Goal: Information Seeking & Learning: Learn about a topic

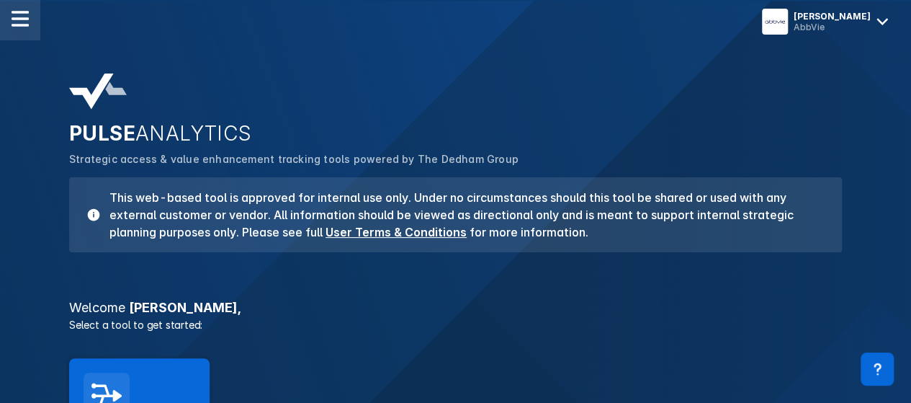
click at [25, 12] on img at bounding box center [20, 18] width 17 height 17
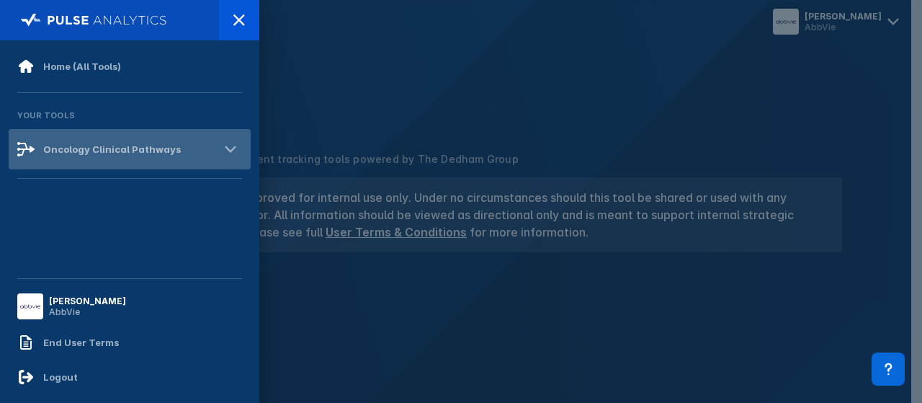
click at [151, 146] on div "Oncology Clinical Pathways" at bounding box center [112, 149] width 138 height 12
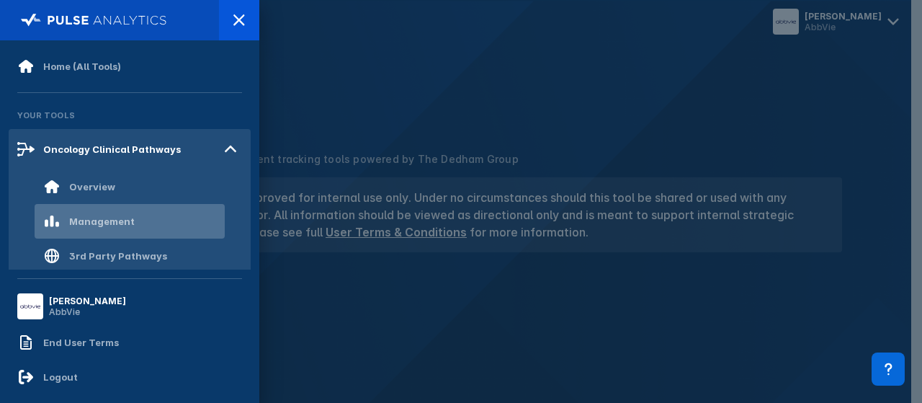
click at [98, 215] on div "Management" at bounding box center [102, 221] width 66 height 12
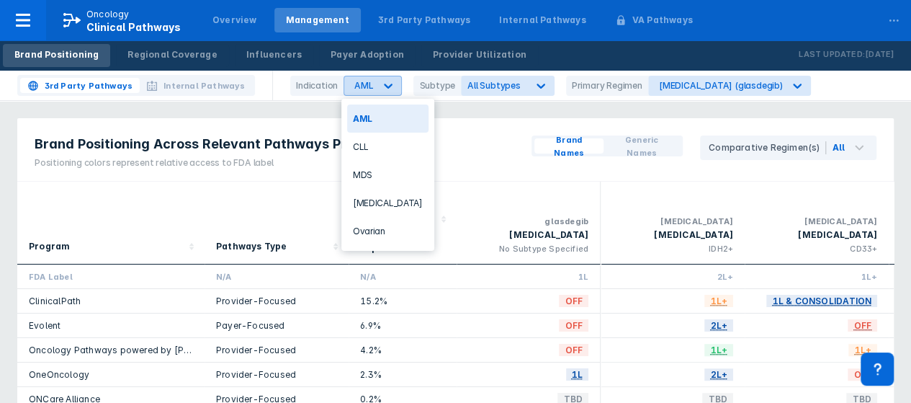
click at [389, 86] on icon at bounding box center [388, 85] width 14 height 14
click at [436, 135] on div "Brand Positioning Across Relevant Pathways Programs Positioning colors represen…" at bounding box center [455, 149] width 876 height 63
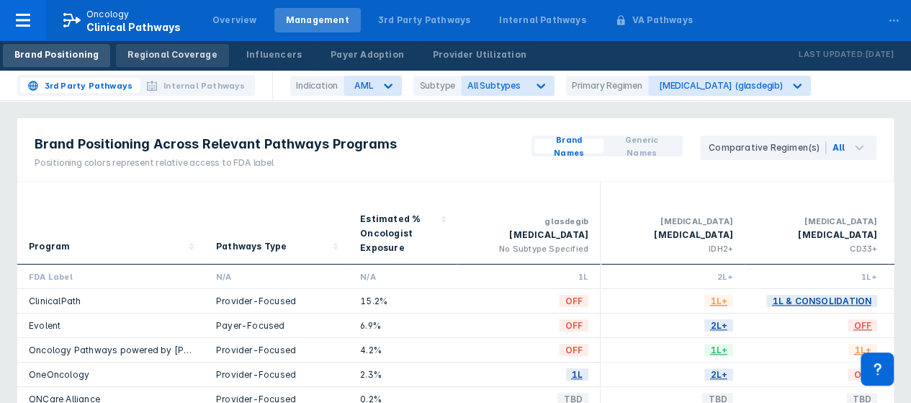
click at [176, 50] on div "Regional Coverage" at bounding box center [171, 54] width 89 height 13
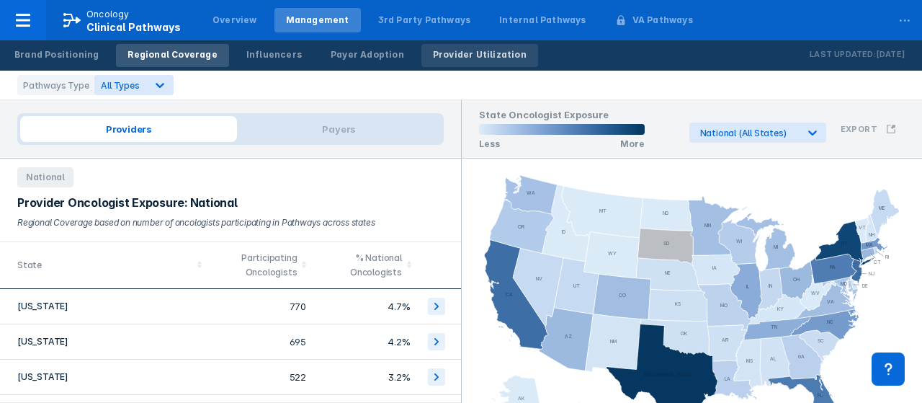
click at [444, 51] on div "Provider Utilization" at bounding box center [480, 54] width 94 height 13
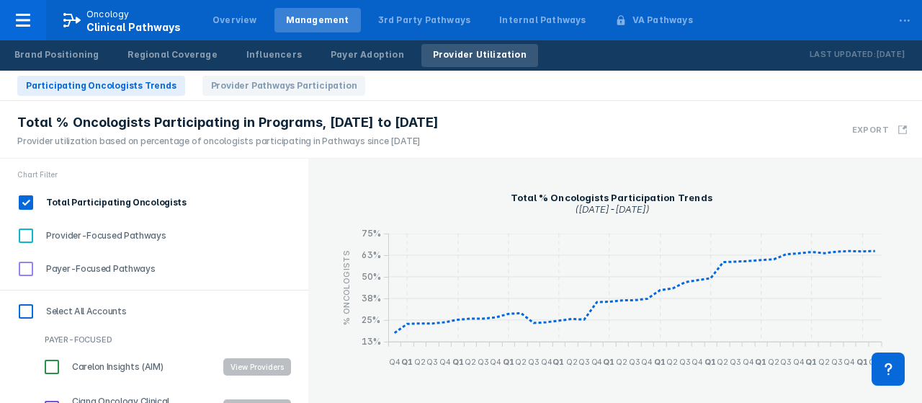
click at [27, 308] on input "Select All Accounts" at bounding box center [26, 311] width 24 height 24
checkbox input "true"
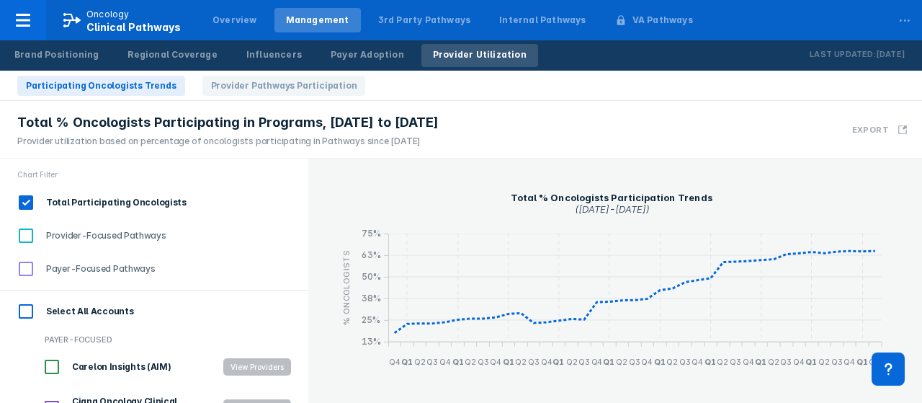
checkbox input "true"
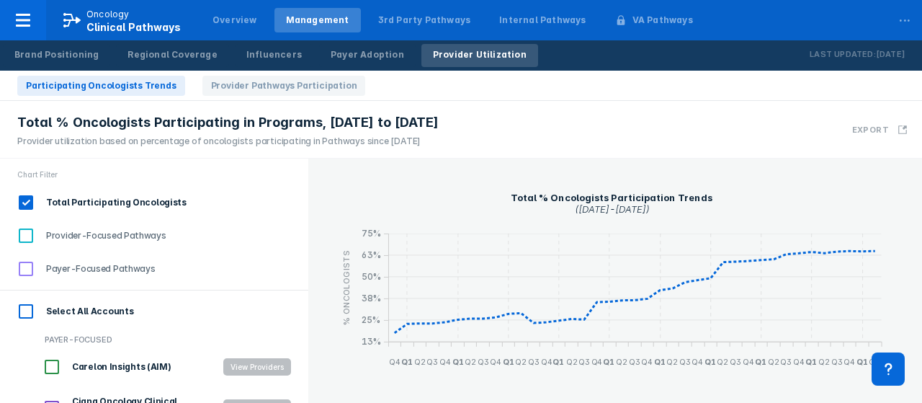
checkbox input "true"
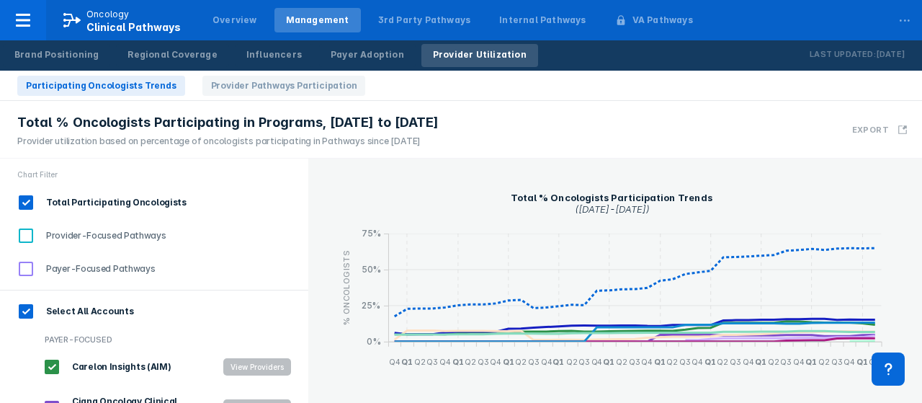
click at [27, 310] on input "Select All Accounts" at bounding box center [26, 311] width 24 height 24
checkbox input "false"
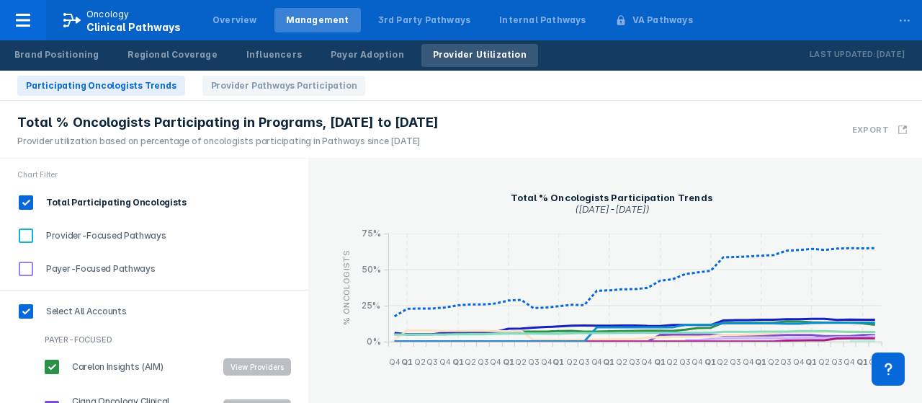
checkbox input "false"
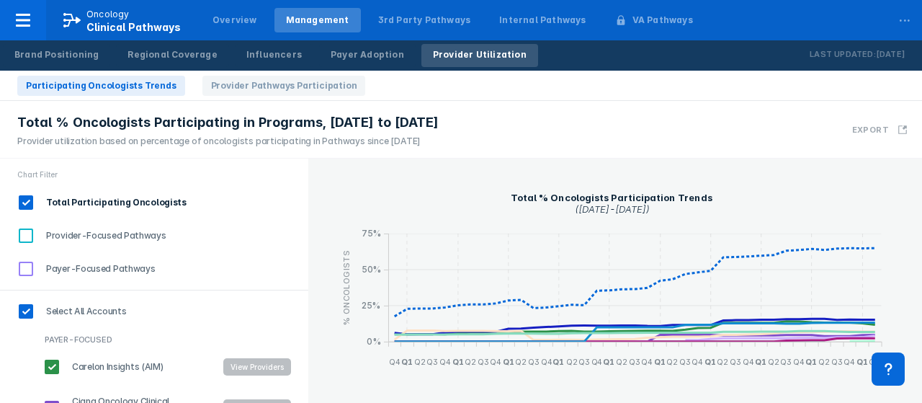
checkbox input "false"
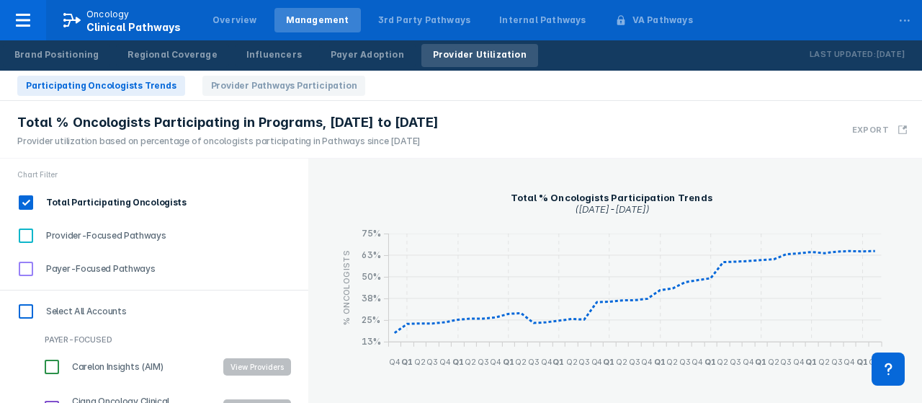
scroll to position [288, 0]
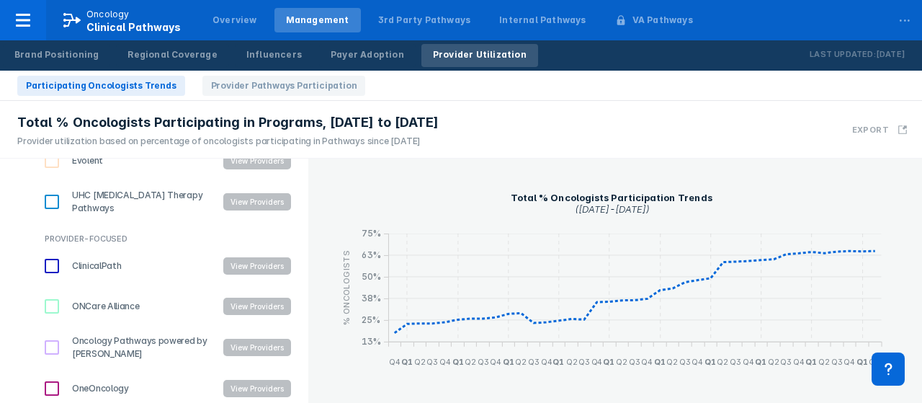
click at [49, 262] on input "ClinicalPath" at bounding box center [52, 266] width 24 height 24
checkbox input "true"
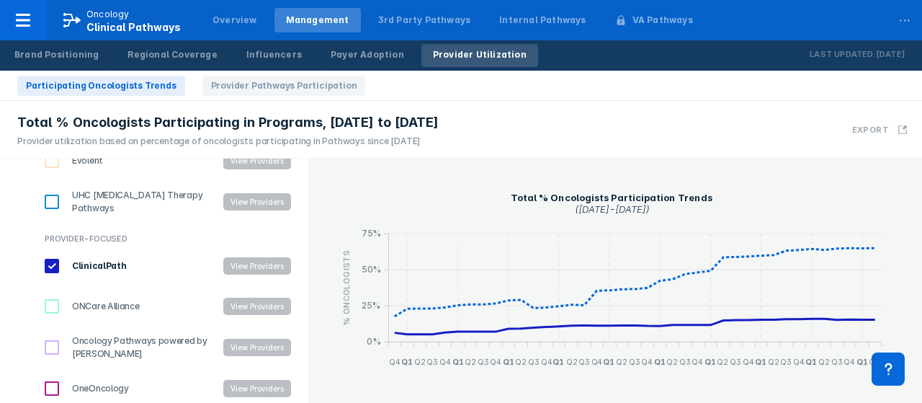
click at [243, 263] on button "View Providers" at bounding box center [257, 265] width 68 height 17
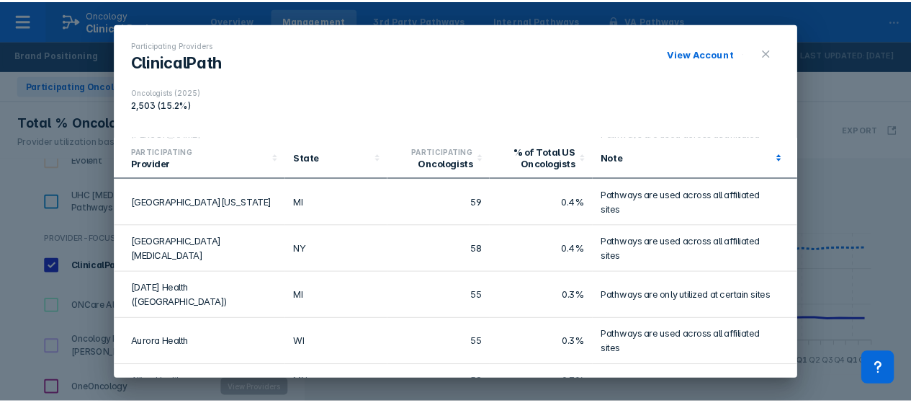
scroll to position [576, 0]
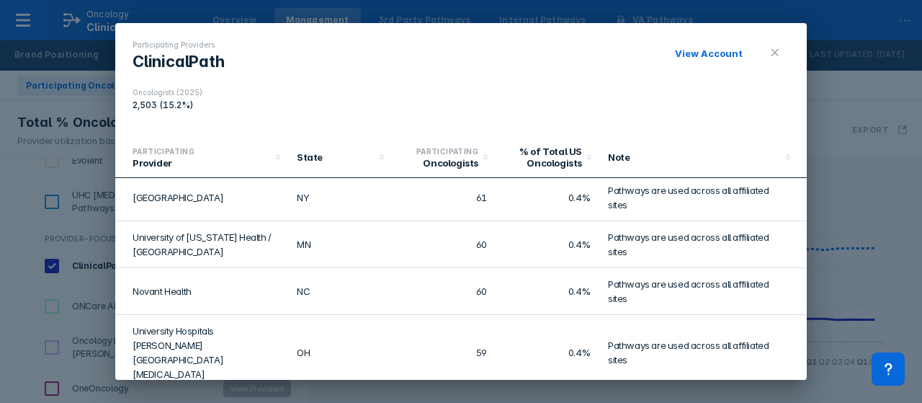
click at [705, 51] on link "View Account" at bounding box center [709, 54] width 68 height 12
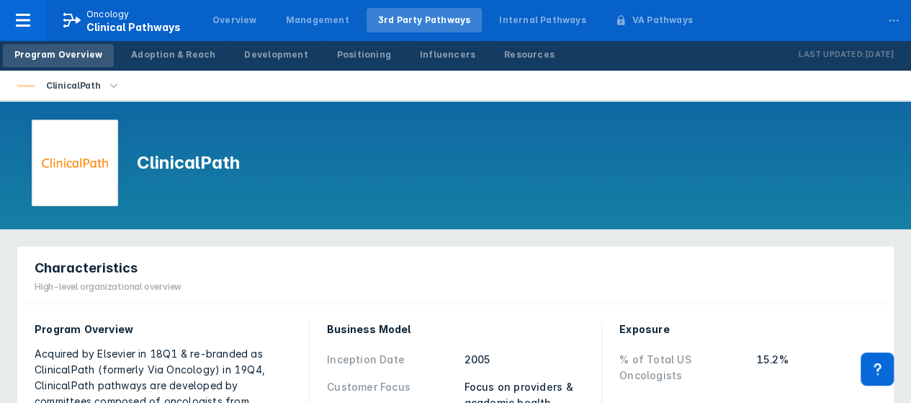
click at [111, 85] on icon "button" at bounding box center [114, 85] width 8 height 4
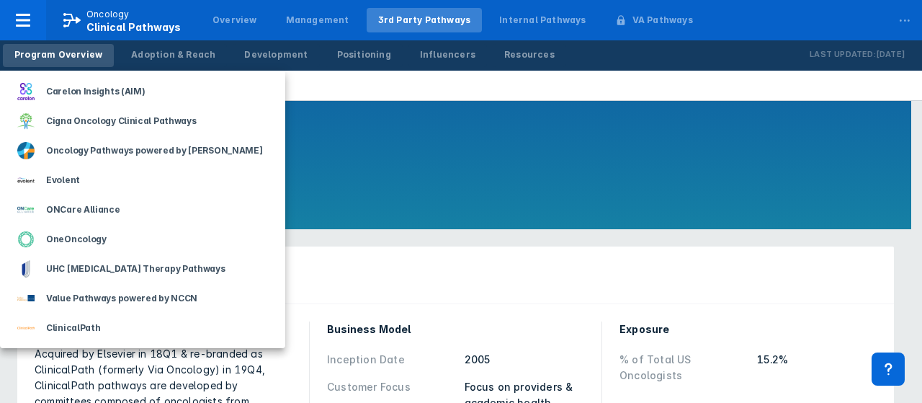
click at [369, 166] on div at bounding box center [461, 201] width 922 height 403
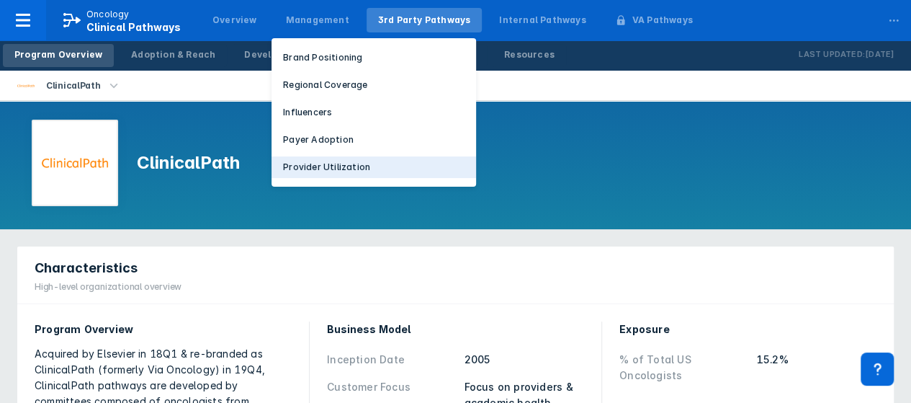
click at [308, 162] on p "Provider Utilization" at bounding box center [326, 167] width 87 height 13
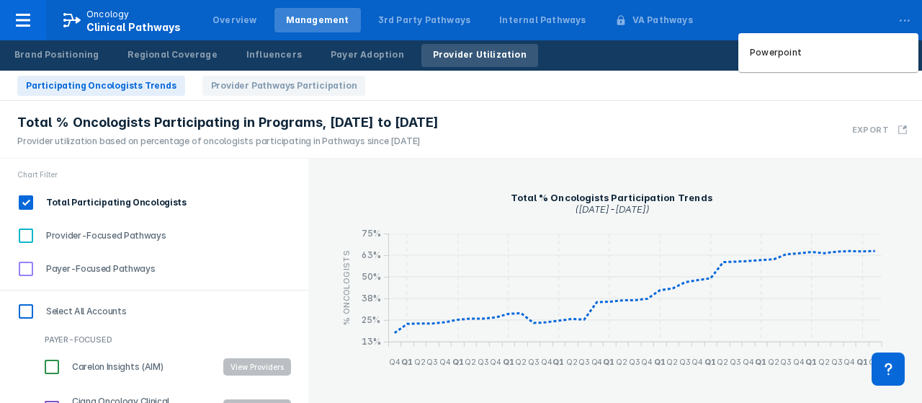
click at [906, 19] on div "..." at bounding box center [904, 17] width 29 height 30
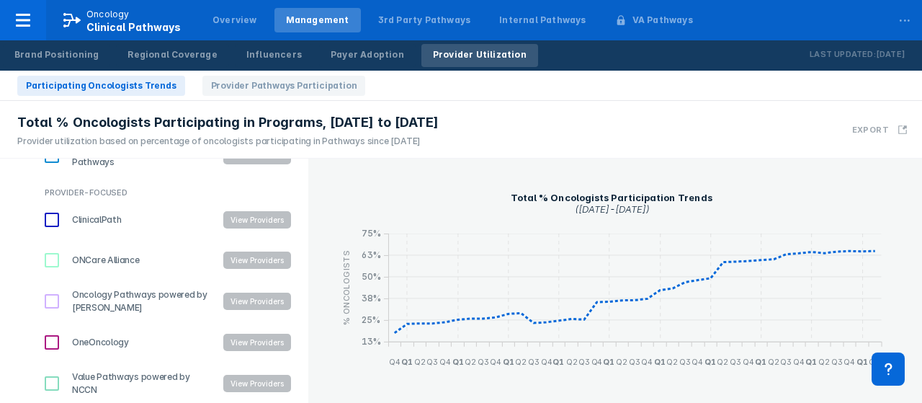
scroll to position [190, 0]
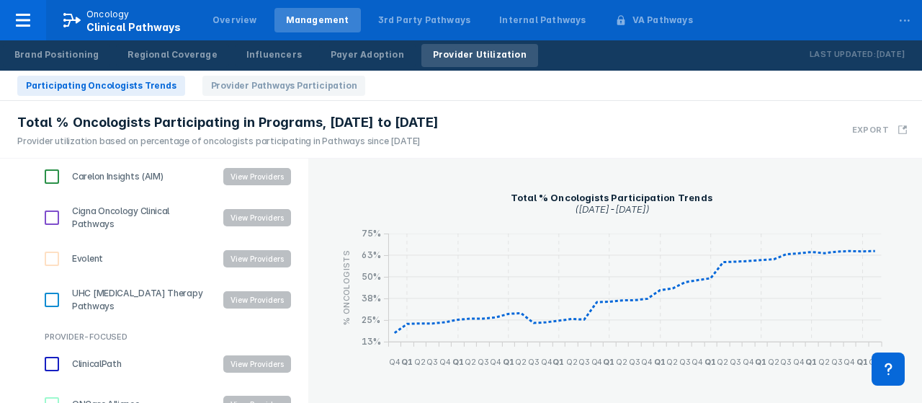
click at [48, 362] on input "ClinicalPath" at bounding box center [52, 363] width 24 height 24
checkbox input "true"
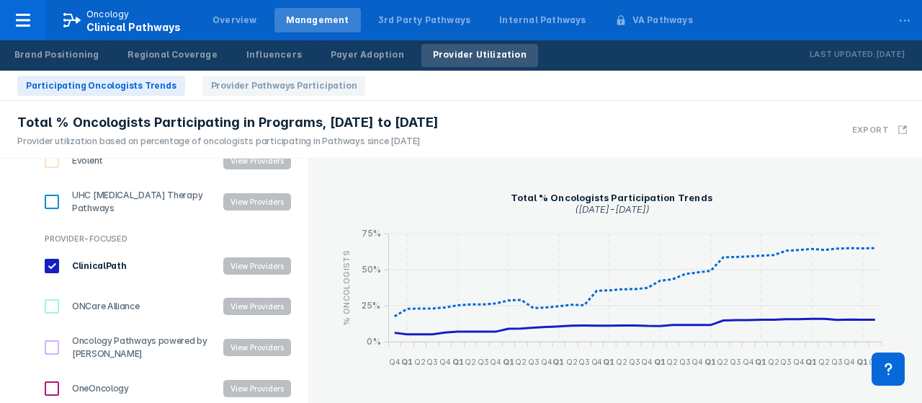
scroll to position [72, 0]
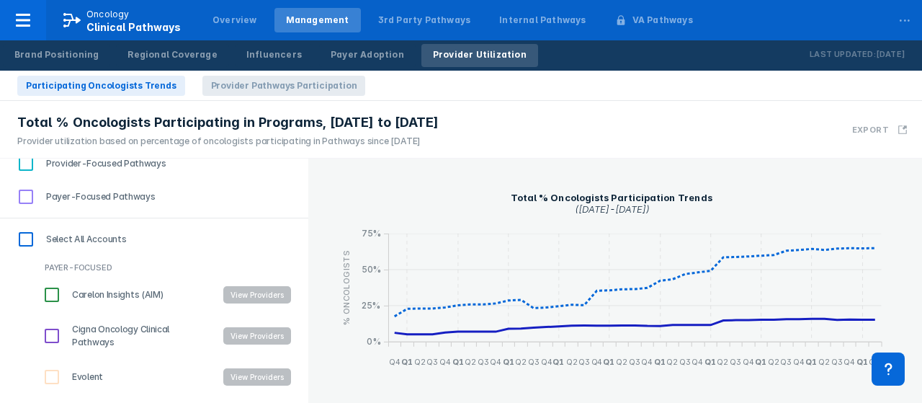
click at [225, 80] on span "Provider Pathways Participation" at bounding box center [283, 86] width 163 height 20
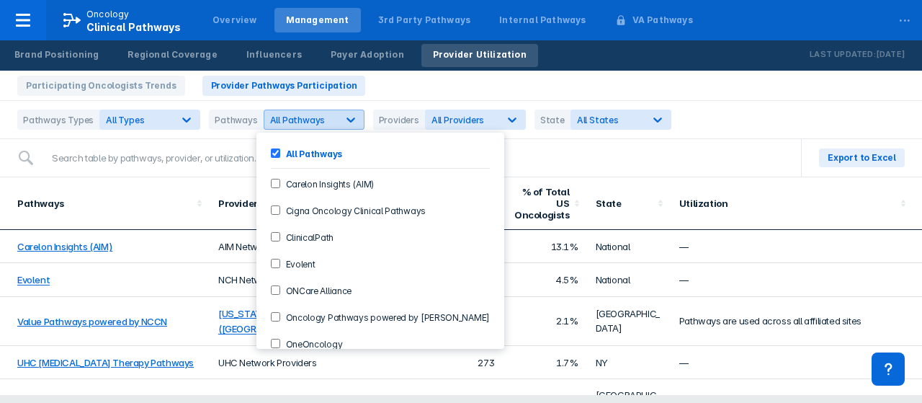
click at [344, 117] on icon at bounding box center [351, 119] width 14 height 14
click at [273, 234] on input "ClinicalPath" at bounding box center [275, 236] width 9 height 9
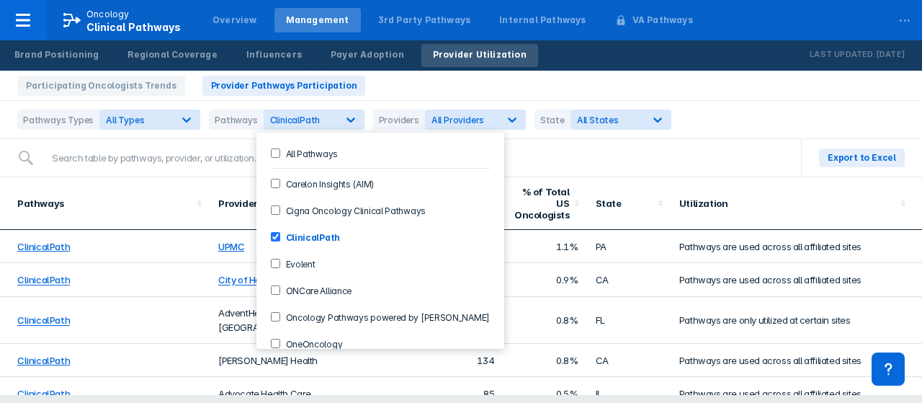
click at [749, 135] on div "Pathways Types All Types Pathways option ClinicalPath, selected. 10 results ava…" at bounding box center [461, 120] width 922 height 38
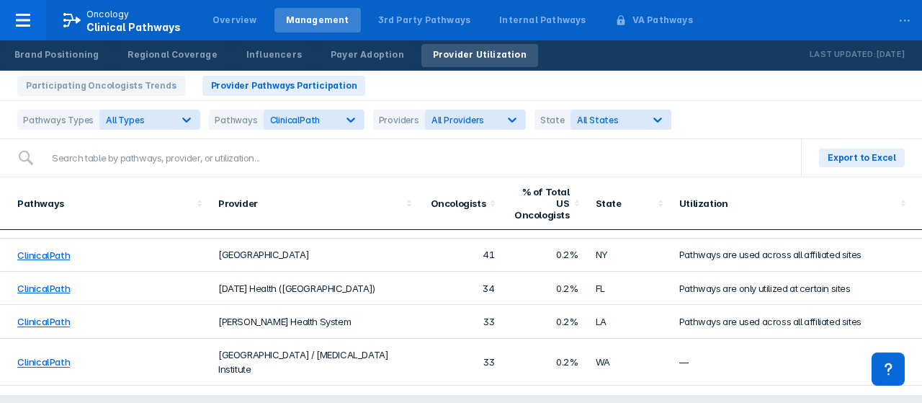
scroll to position [936, 0]
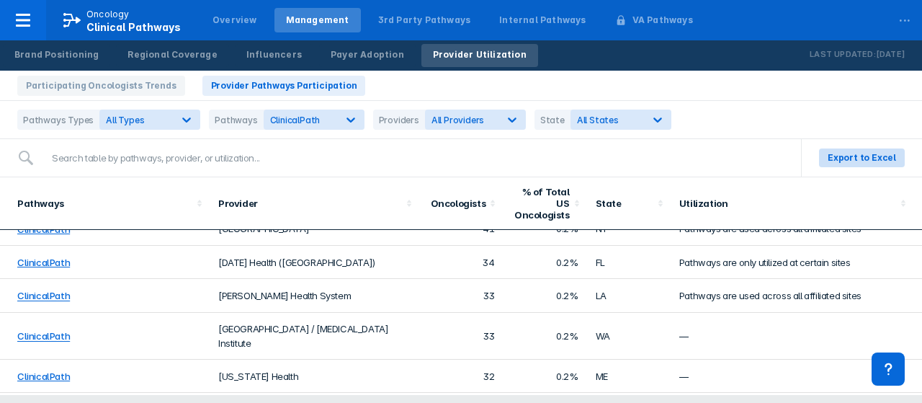
click at [858, 150] on button "Export to Excel" at bounding box center [862, 157] width 86 height 19
click at [505, 119] on icon at bounding box center [512, 119] width 14 height 14
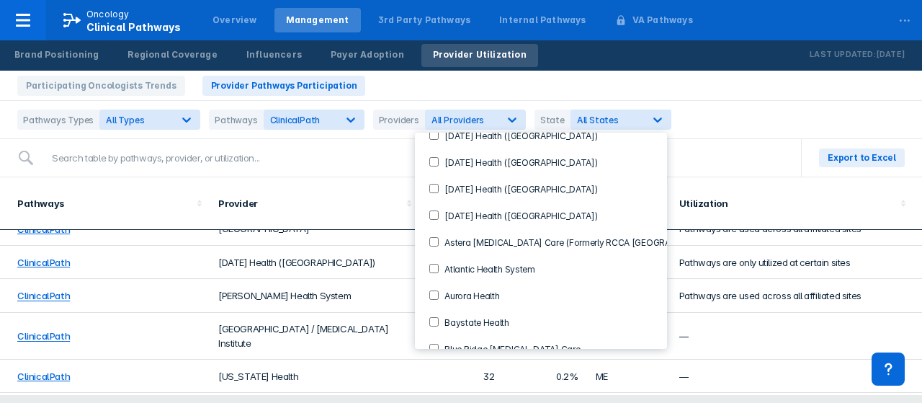
scroll to position [0, 0]
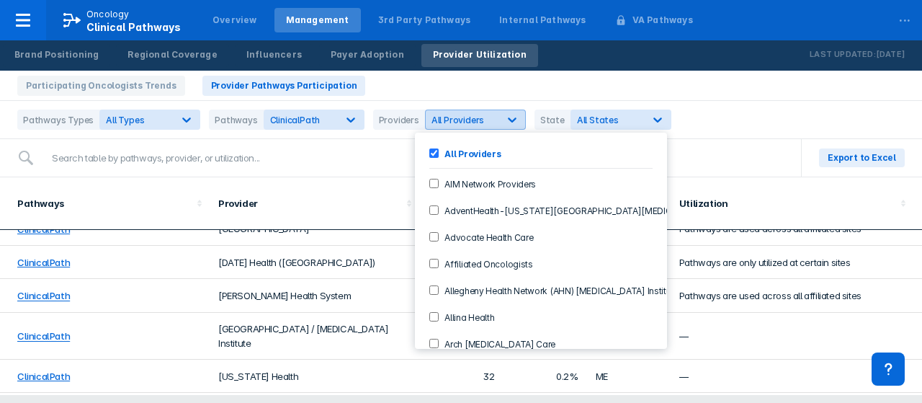
click at [508, 118] on icon at bounding box center [512, 119] width 9 height 5
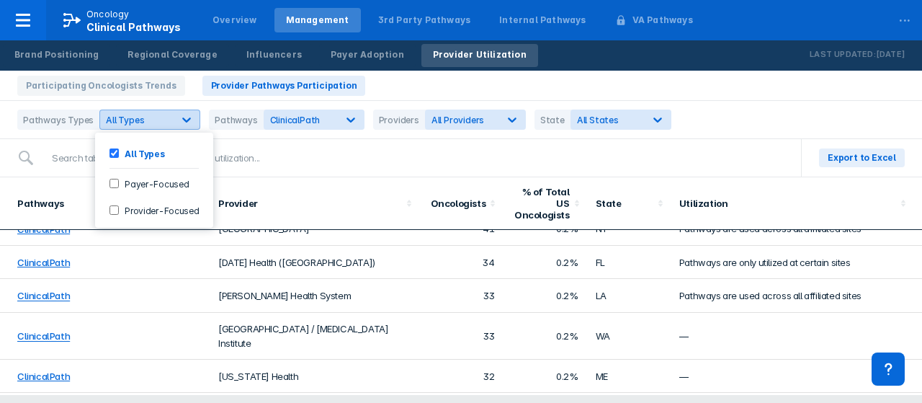
click at [180, 120] on icon at bounding box center [186, 119] width 14 height 14
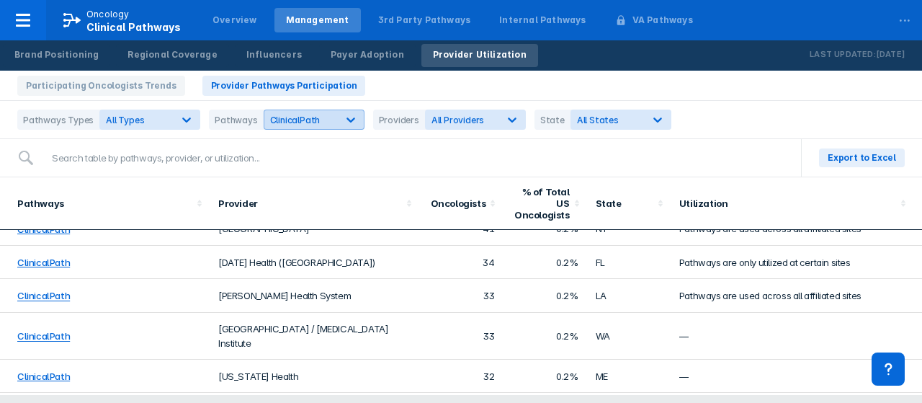
click at [344, 118] on icon at bounding box center [351, 119] width 14 height 14
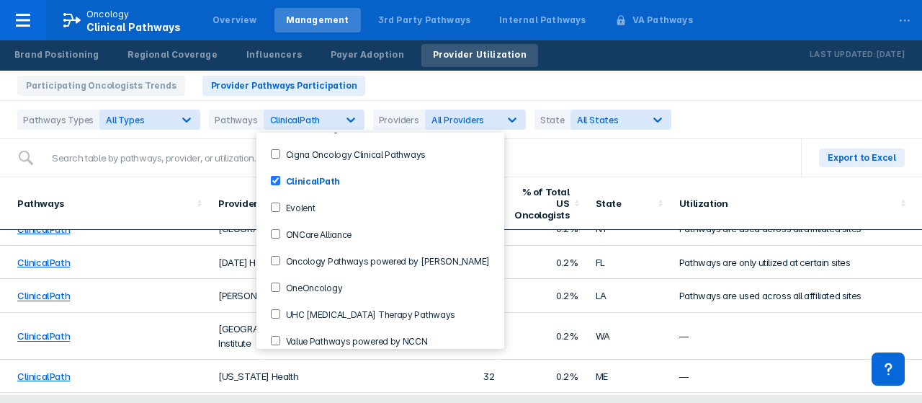
scroll to position [58, 0]
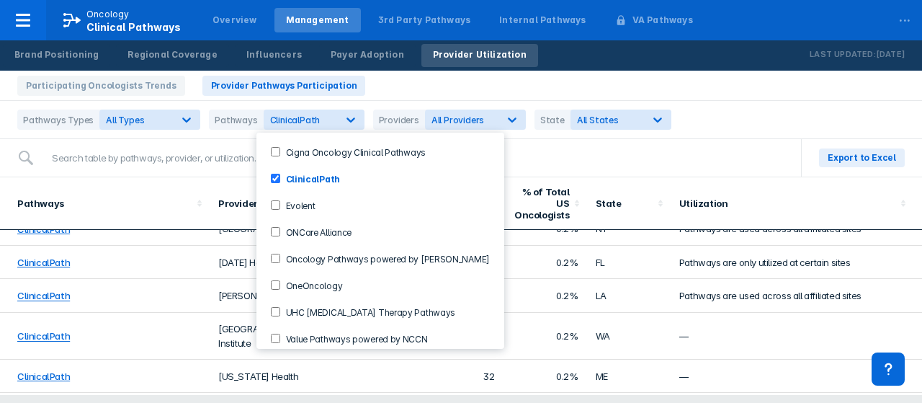
click at [274, 280] on input "OneOncology" at bounding box center [275, 284] width 9 height 9
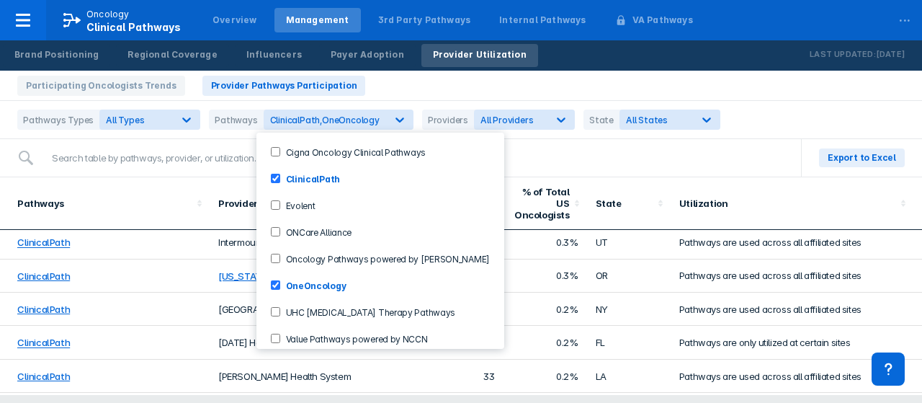
scroll to position [0, 0]
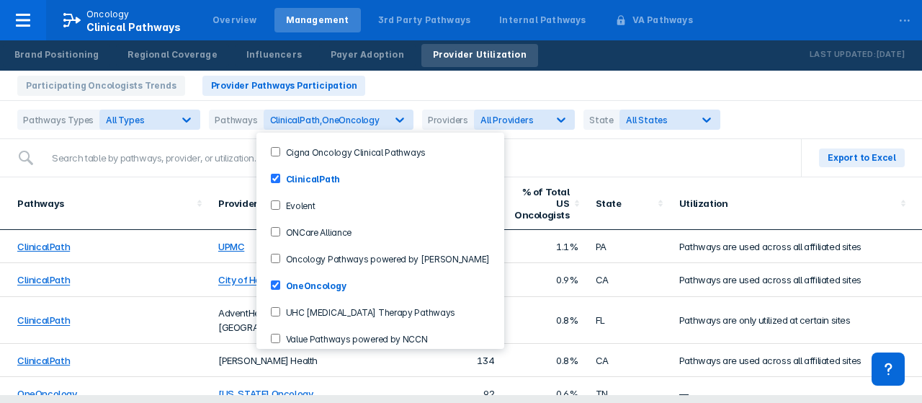
click at [275, 174] on input "ClinicalPath" at bounding box center [275, 178] width 9 height 9
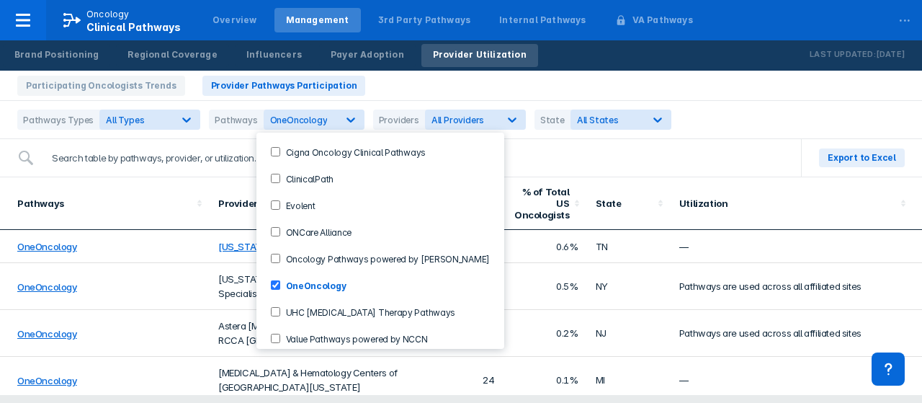
click at [762, 157] on input "search" at bounding box center [413, 157] width 740 height 29
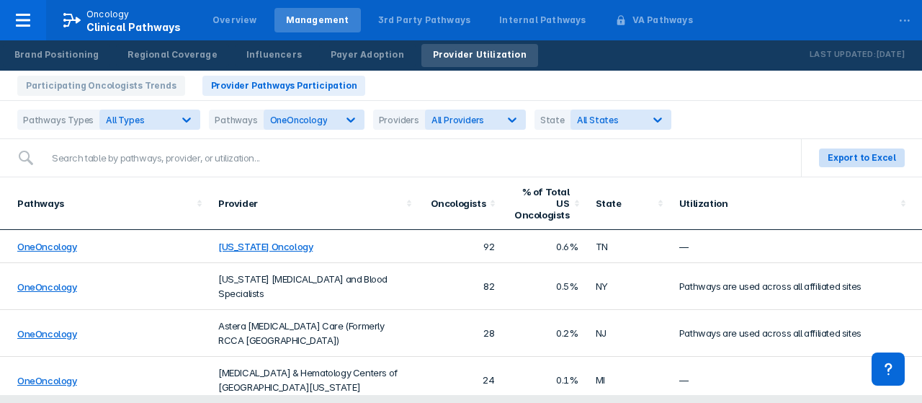
click at [855, 153] on span "Export to Excel" at bounding box center [861, 157] width 68 height 13
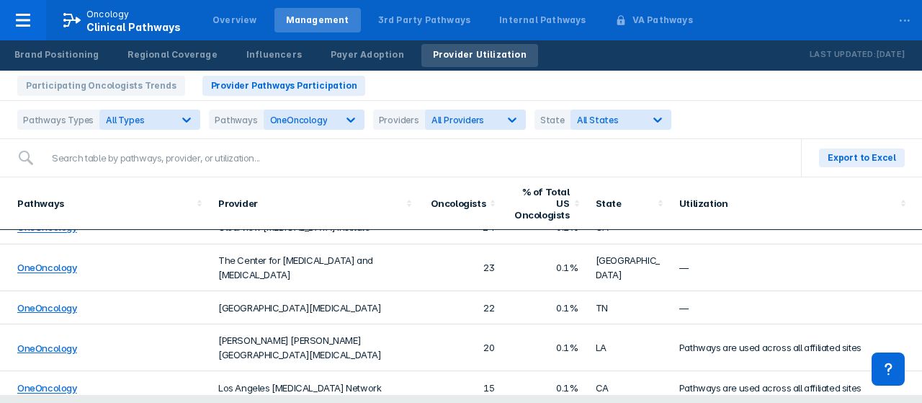
scroll to position [216, 0]
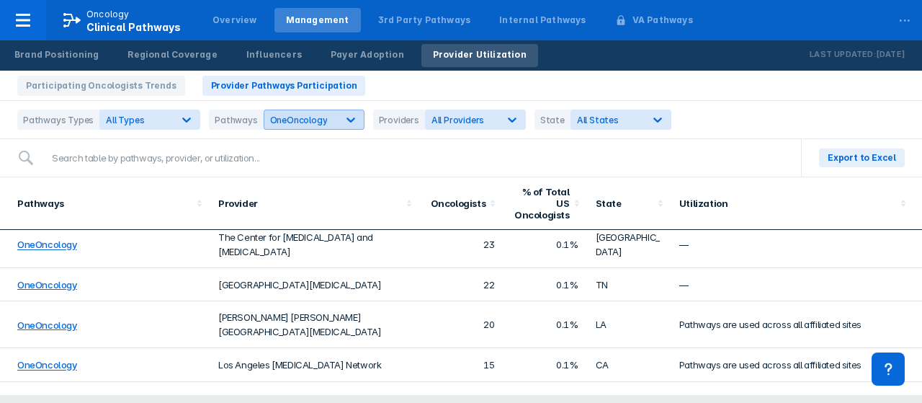
click at [346, 117] on icon at bounding box center [350, 119] width 9 height 5
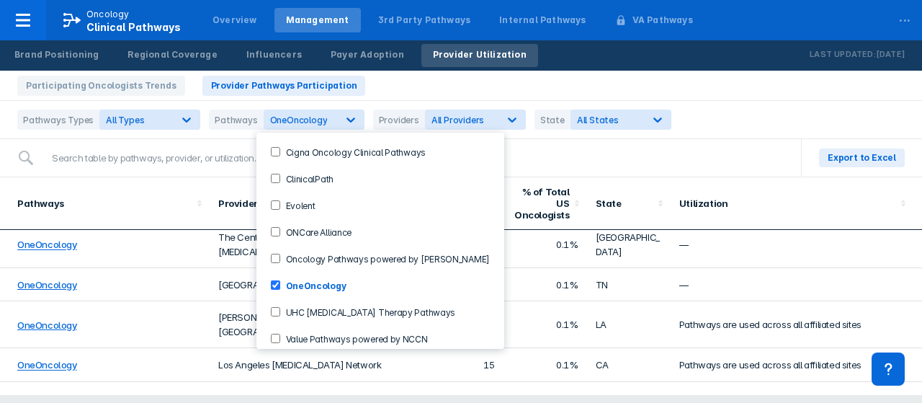
scroll to position [0, 0]
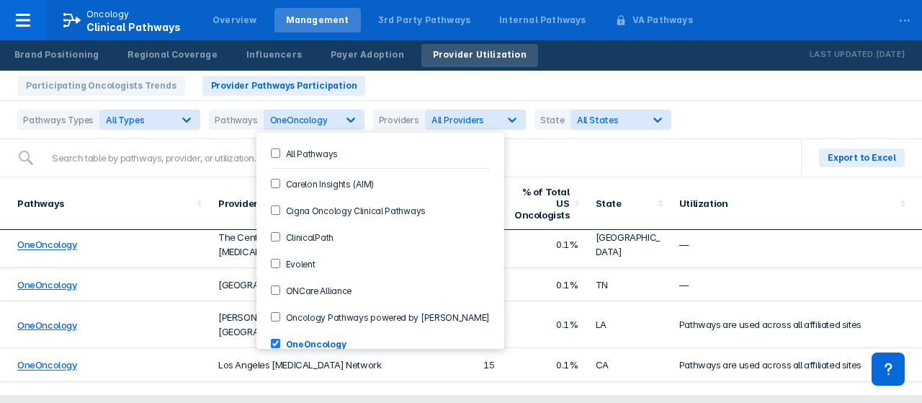
click at [280, 155] on label "All Pathways" at bounding box center [309, 153] width 58 height 12
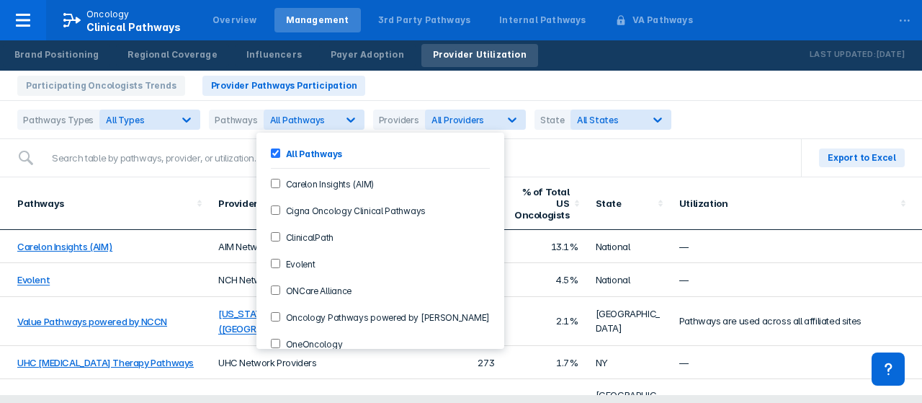
click at [274, 153] on Pathways-checkbox "All Pathways" at bounding box center [275, 152] width 9 height 9
click at [770, 166] on input "search" at bounding box center [413, 157] width 740 height 29
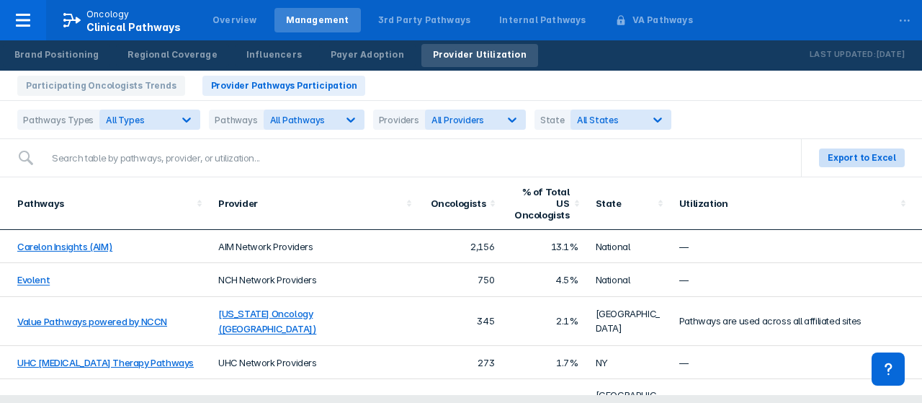
click at [861, 160] on span "Export to Excel" at bounding box center [861, 157] width 68 height 13
click at [25, 17] on icon at bounding box center [22, 20] width 17 height 17
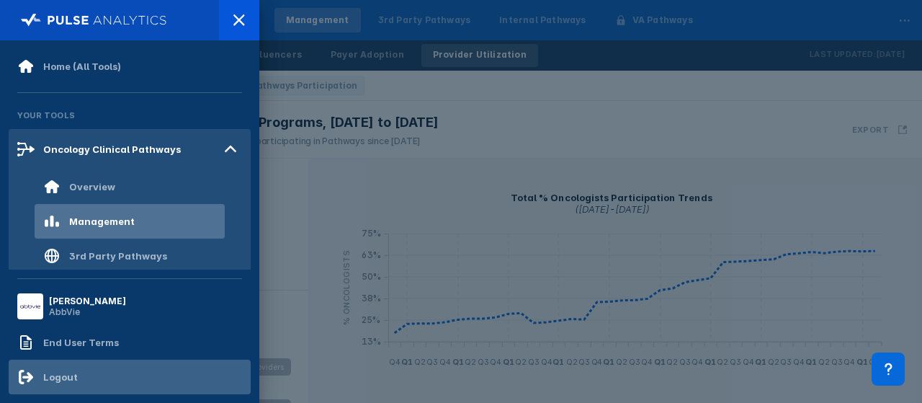
click at [68, 378] on div "Logout" at bounding box center [60, 377] width 35 height 12
